Goal: Information Seeking & Learning: Learn about a topic

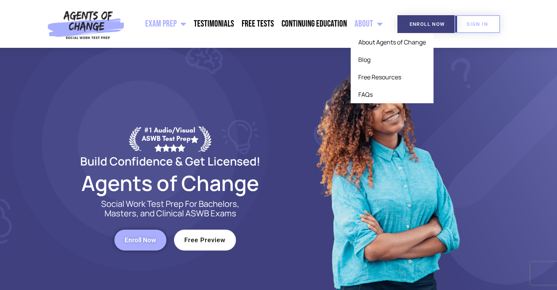
click at [376, 22] on span "Menu" at bounding box center [378, 24] width 10 height 17
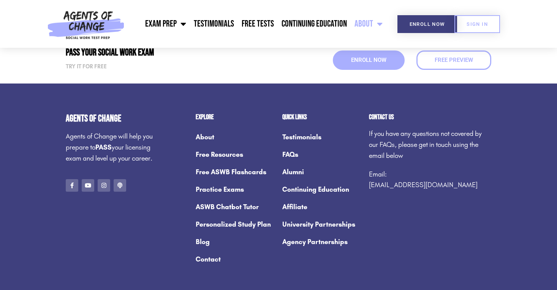
scroll to position [1068, 0]
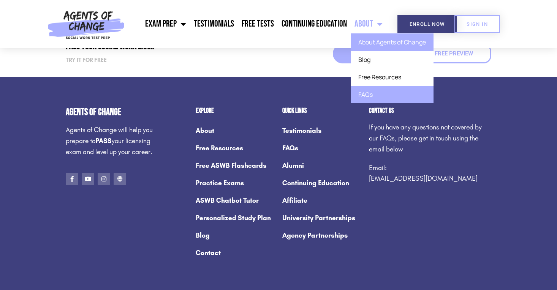
click at [369, 92] on link "FAQs" at bounding box center [392, 94] width 83 height 17
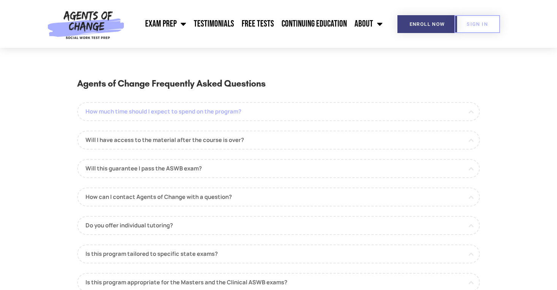
click at [233, 109] on link "How much time should I expect to spend on the program?" at bounding box center [278, 111] width 403 height 19
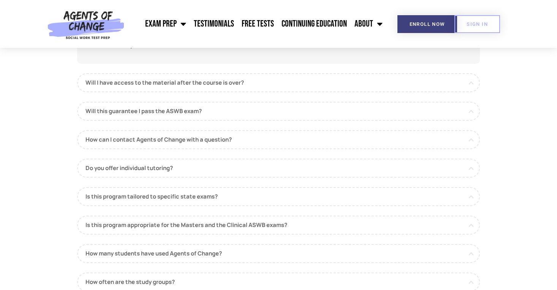
scroll to position [126, 0]
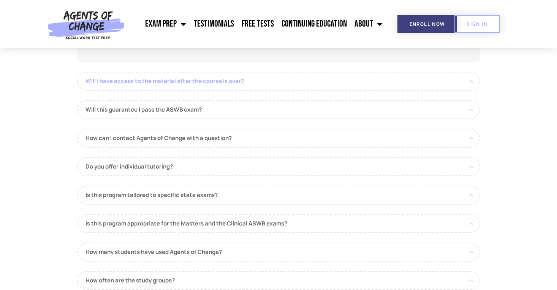
click at [285, 85] on link "Will I have access to the material after the course is over?" at bounding box center [278, 81] width 403 height 19
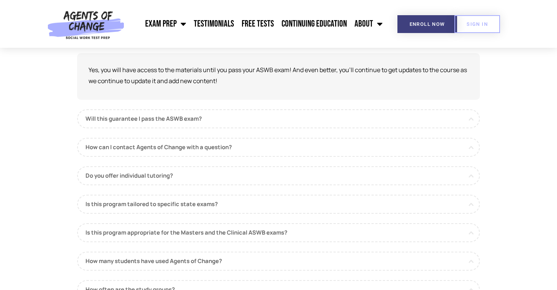
scroll to position [105, 0]
click at [253, 124] on link "Will this guarantee I pass the ASWB exam?" at bounding box center [278, 120] width 403 height 19
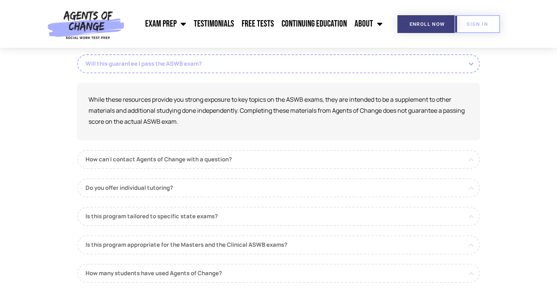
click at [278, 67] on link "Will this guarantee I pass the ASWB exam?" at bounding box center [278, 63] width 403 height 19
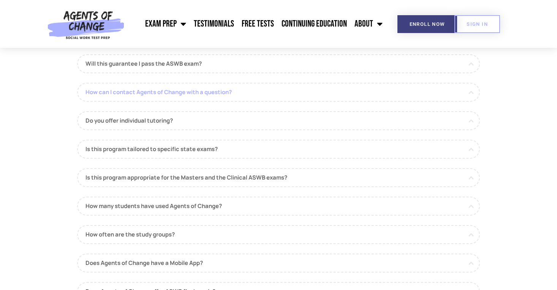
click at [265, 94] on link "How can I contact Agents of Change with a question?" at bounding box center [278, 92] width 403 height 19
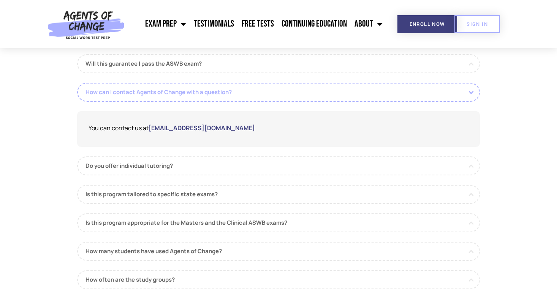
click at [265, 94] on link "How can I contact Agents of Change with a question?" at bounding box center [278, 92] width 403 height 19
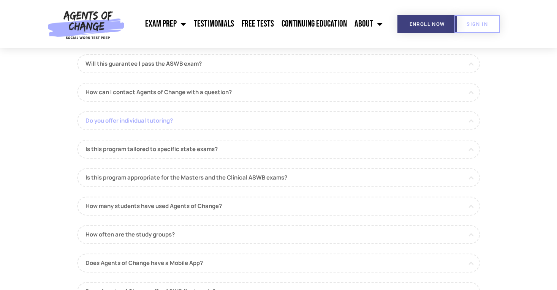
click at [258, 122] on link "Do you offer individual tutoring?" at bounding box center [278, 120] width 403 height 19
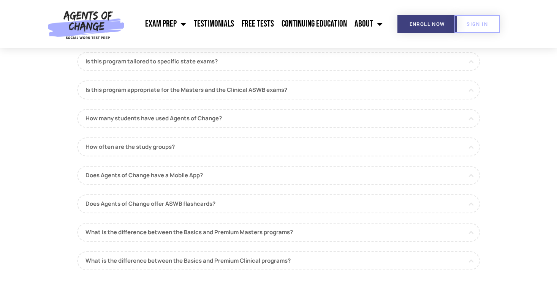
scroll to position [262, 0]
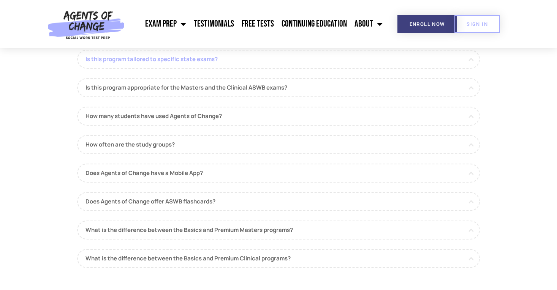
click at [261, 60] on link "Is this program tailored to specific state exams?" at bounding box center [278, 59] width 403 height 19
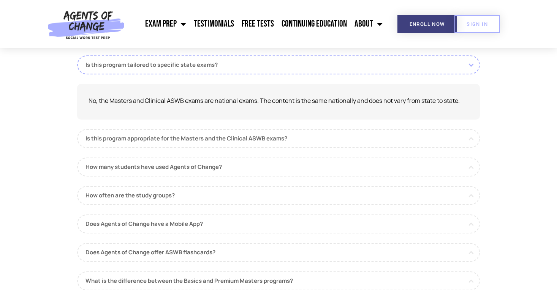
scroll to position [188, 0]
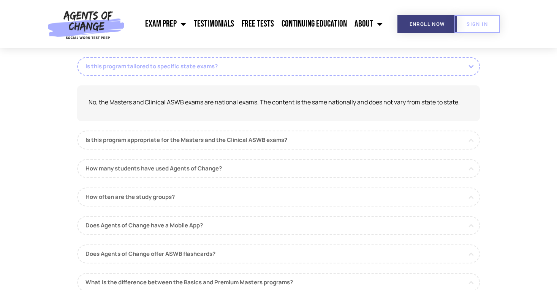
click at [260, 67] on link "Is this program tailored to specific state exams?" at bounding box center [278, 66] width 403 height 19
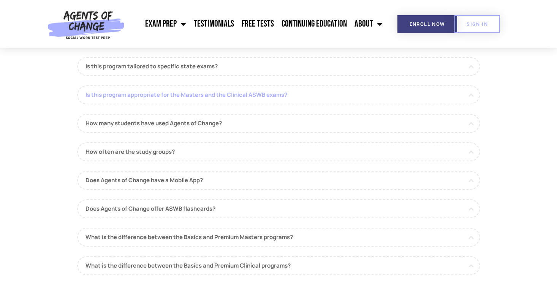
click at [260, 94] on link "Is this program appropriate for the Masters and the Clinical ASWB exams?" at bounding box center [278, 95] width 403 height 19
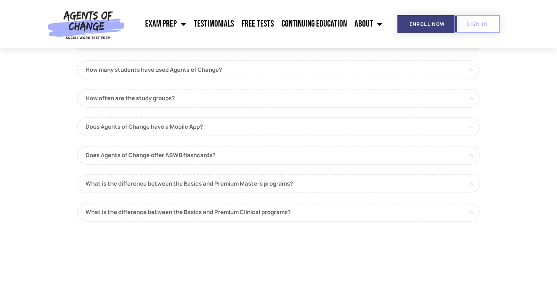
scroll to position [305, 0]
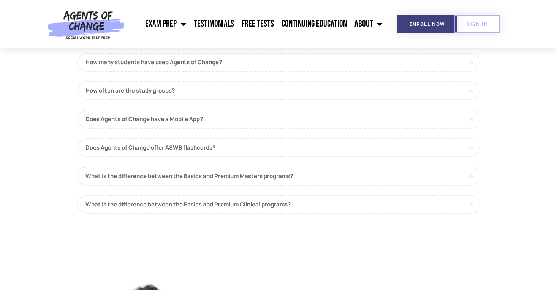
click at [260, 94] on link "How often are the study groups?" at bounding box center [278, 90] width 403 height 19
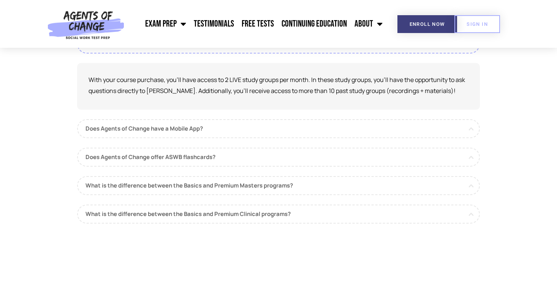
scroll to position [296, 0]
click at [209, 130] on link "Does Agents of Change have a Mobile App?" at bounding box center [278, 128] width 403 height 19
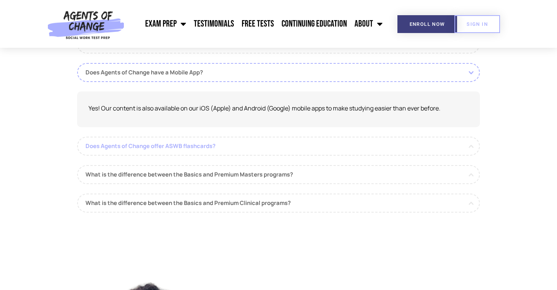
click at [220, 147] on link "Does Agents of Change offer ASWB flashcards?" at bounding box center [278, 146] width 403 height 19
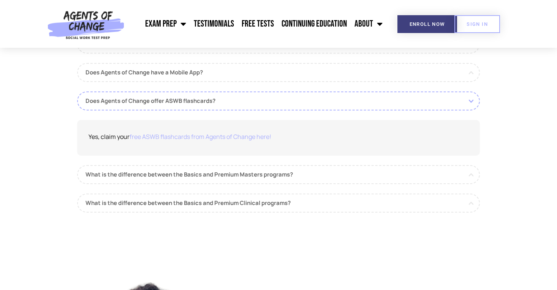
click at [220, 136] on link "free ASWB flashcards from Agents of Change here!" at bounding box center [201, 137] width 142 height 8
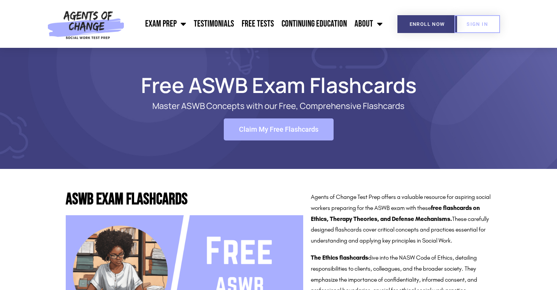
click at [283, 131] on span "Claim My Free Flashcards" at bounding box center [278, 129] width 79 height 7
